Goal: Check status

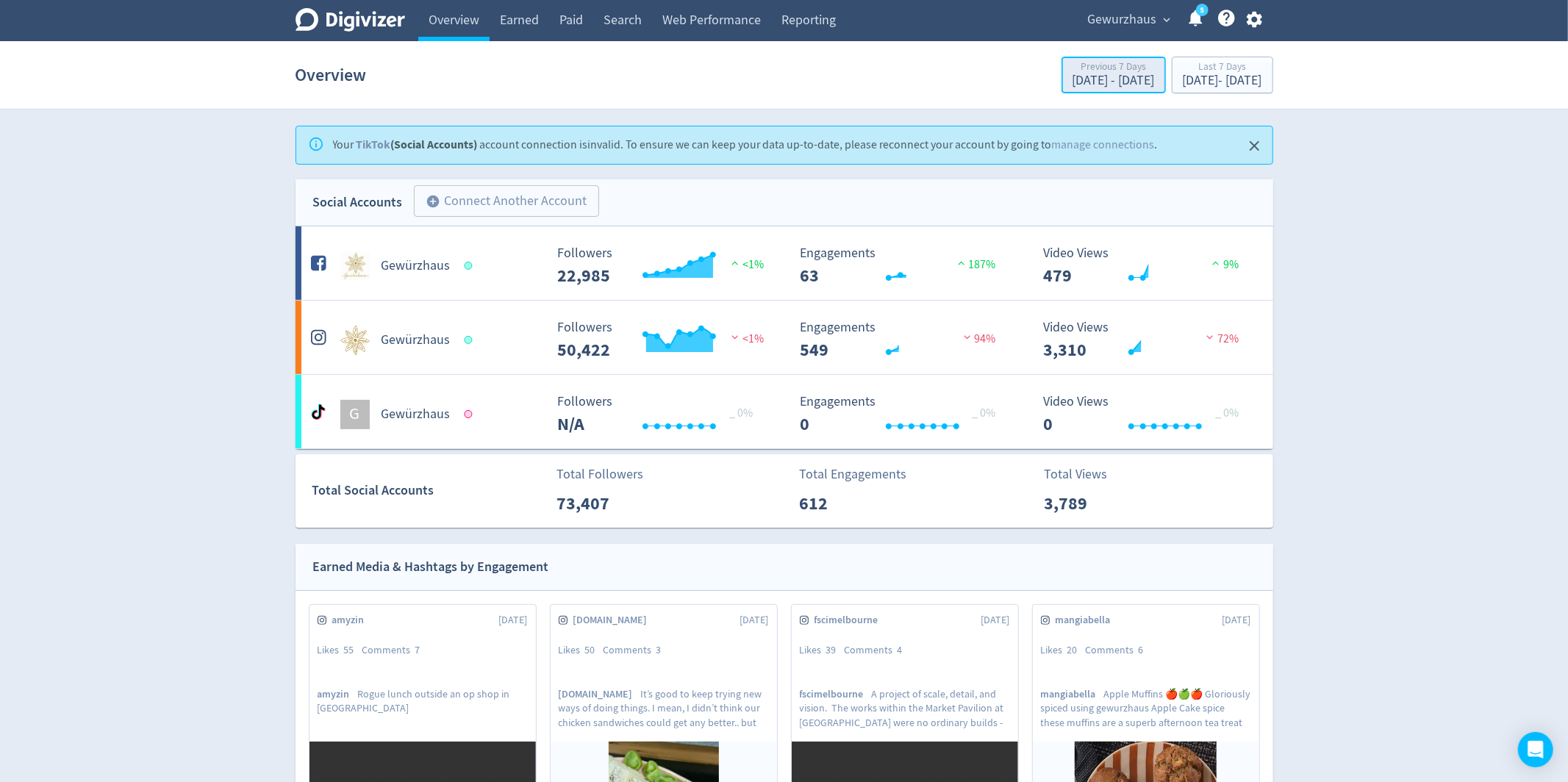
click at [1074, 82] on div "[DATE] - [DATE]" at bounding box center [1114, 80] width 82 height 13
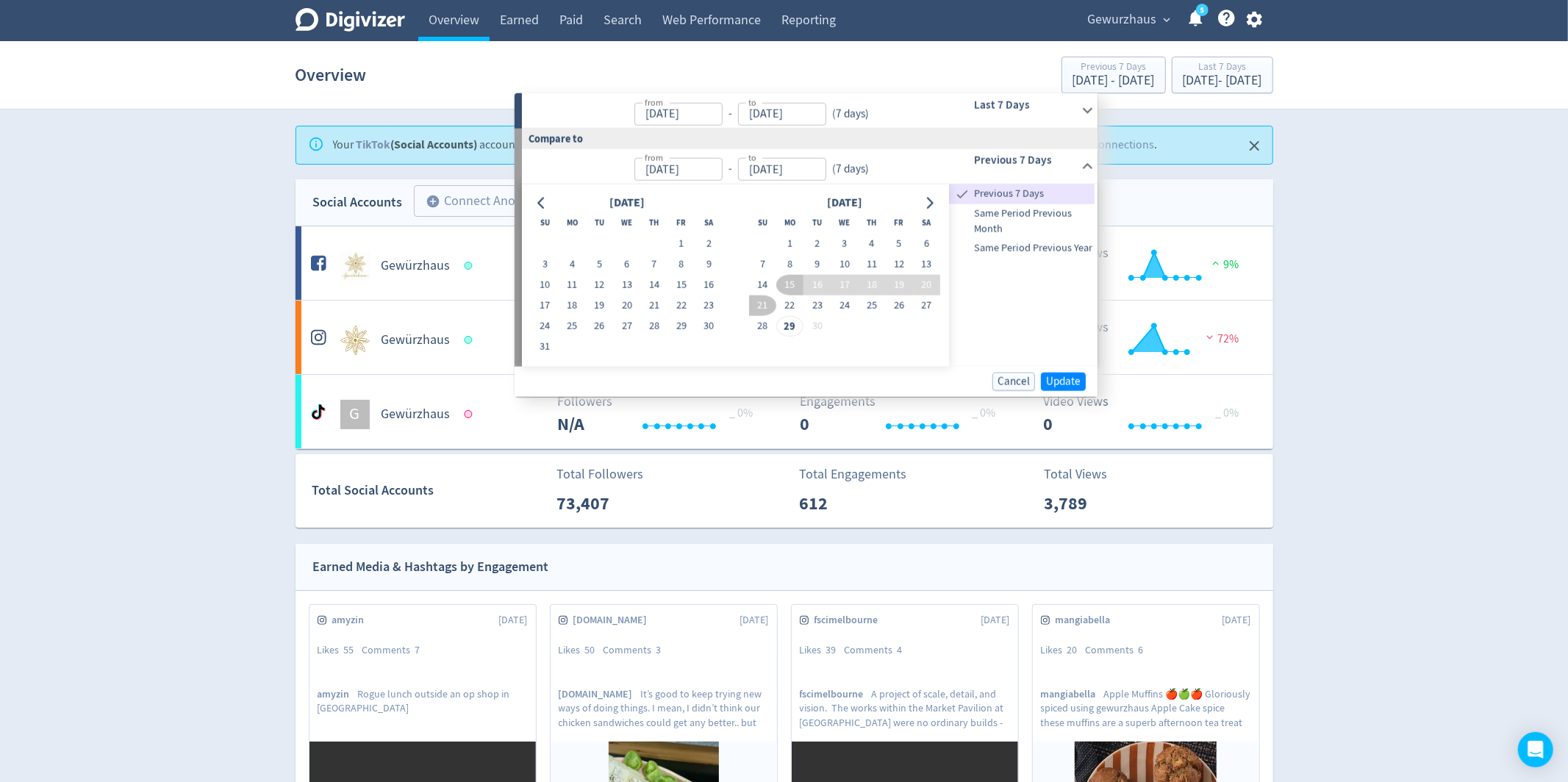
click at [1300, 108] on section "Overview Previous 7 Days [DATE] - [DATE] Last 7 Days [DATE] - [DATE]" at bounding box center [784, 76] width 1568 height 69
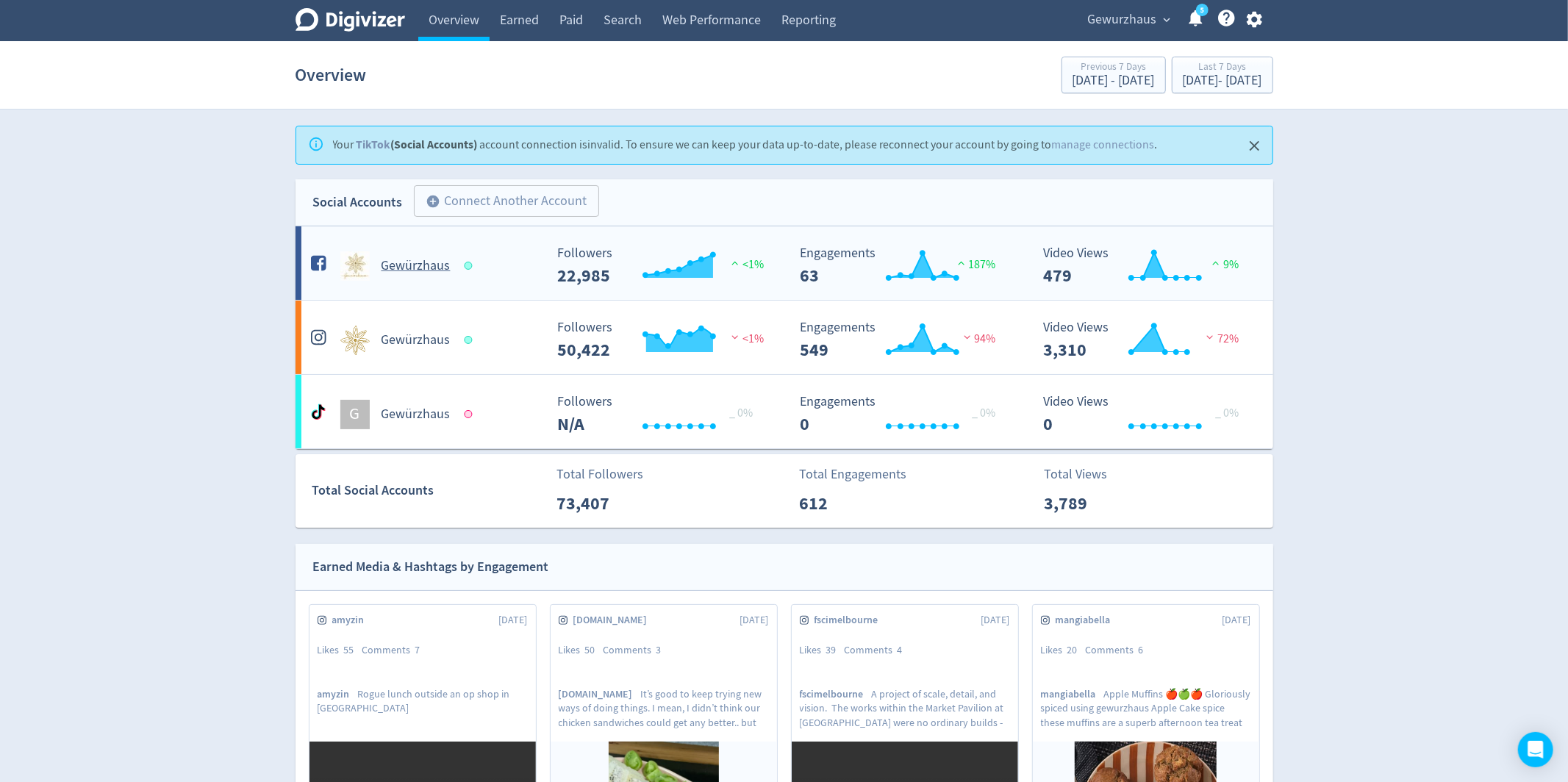
click at [422, 273] on h5 "Gewürzhaus" at bounding box center [416, 266] width 69 height 18
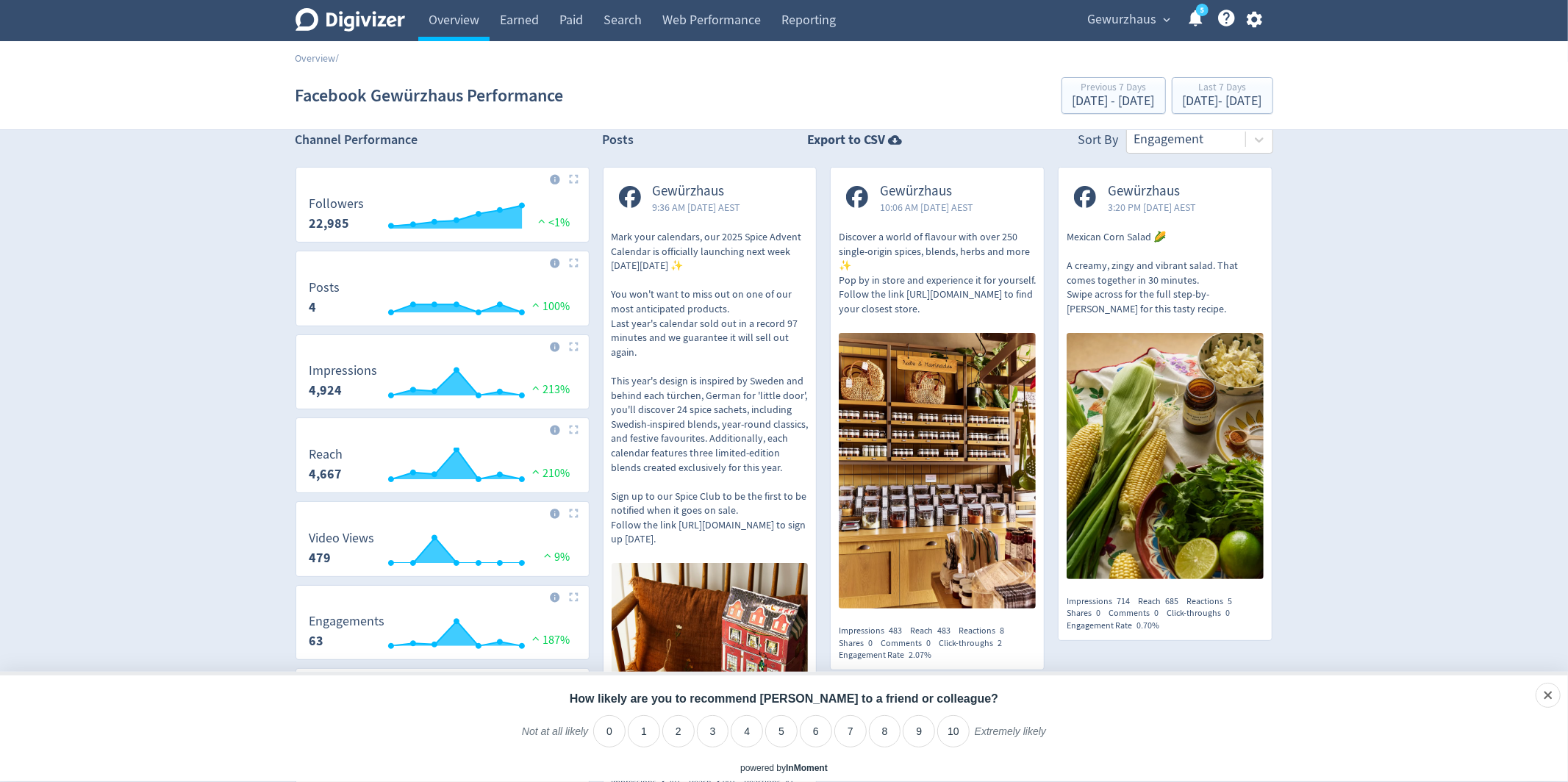
scroll to position [19, 0]
click at [318, 58] on link "Overview" at bounding box center [316, 58] width 41 height 13
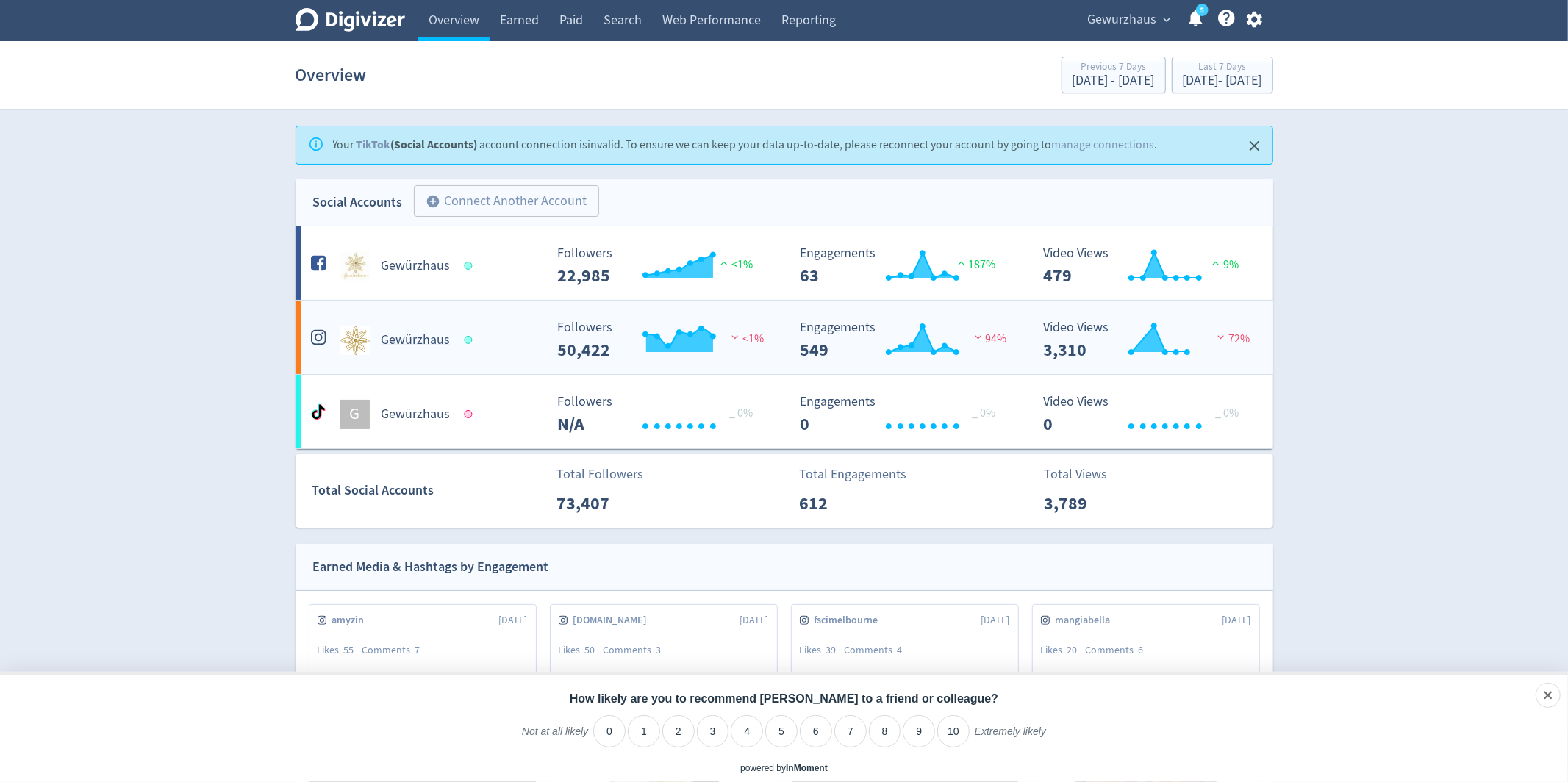
click at [409, 346] on h5 "Gewürzhaus" at bounding box center [416, 340] width 69 height 18
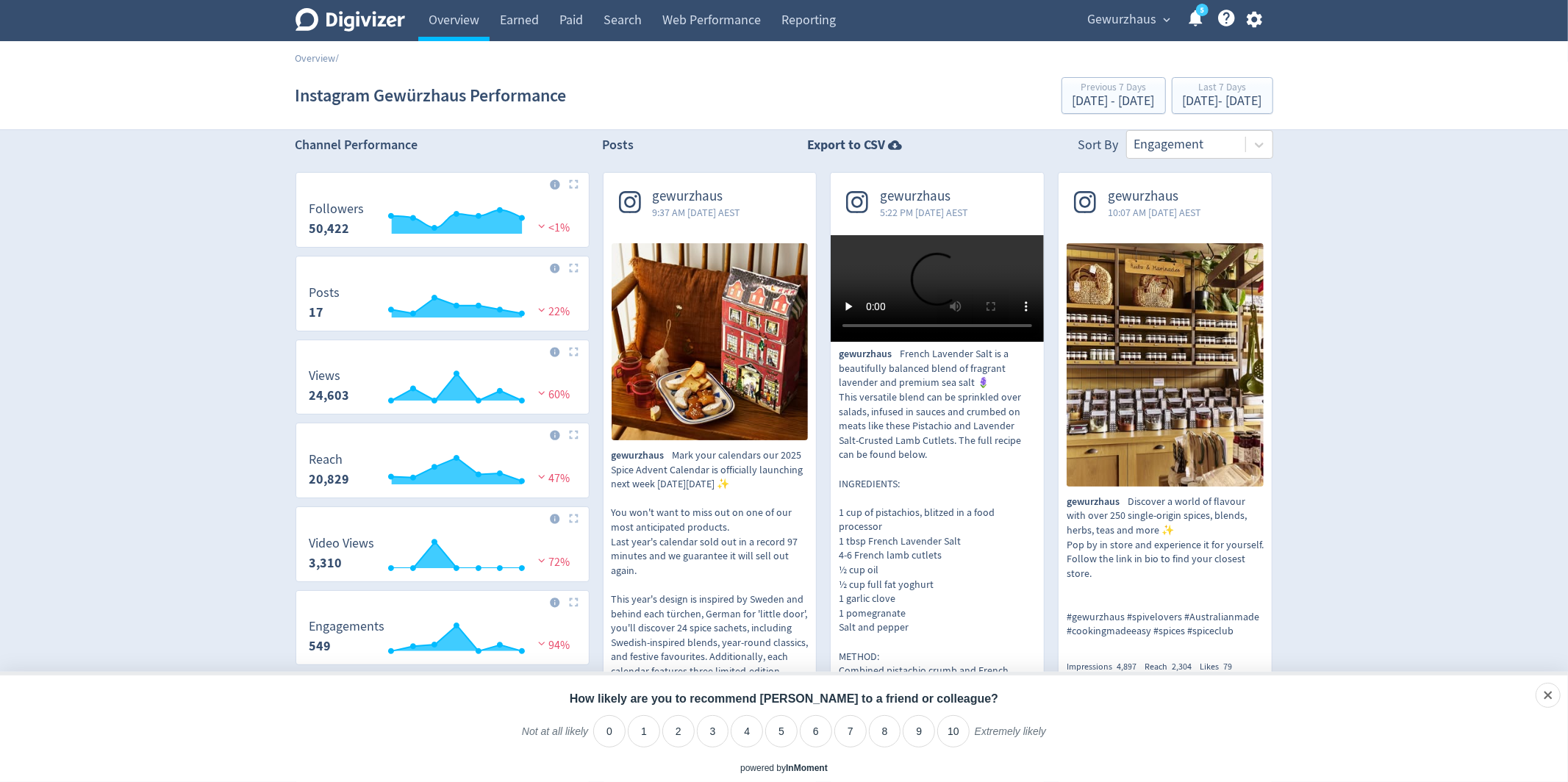
scroll to position [16, 0]
